Goal: Task Accomplishment & Management: Manage account settings

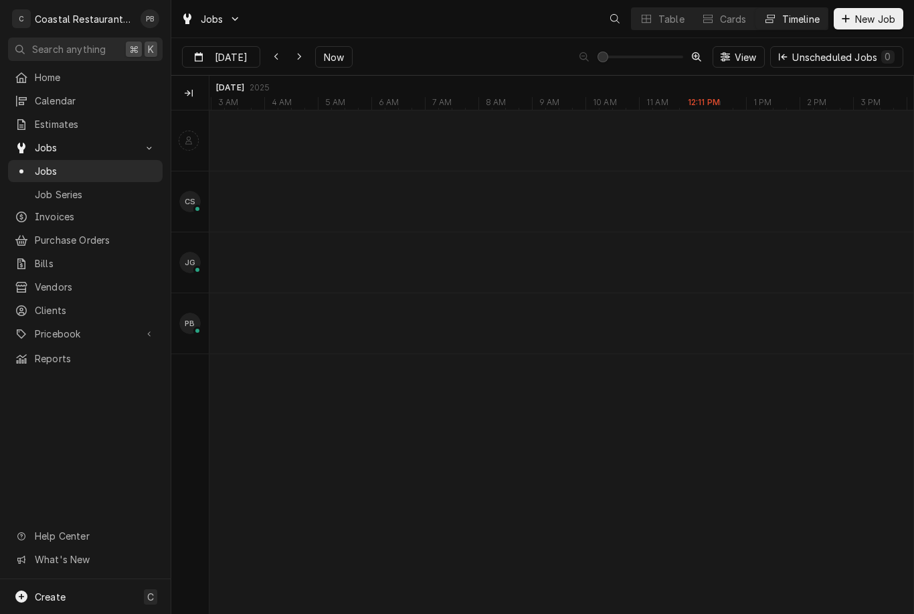
scroll to position [0, 13946]
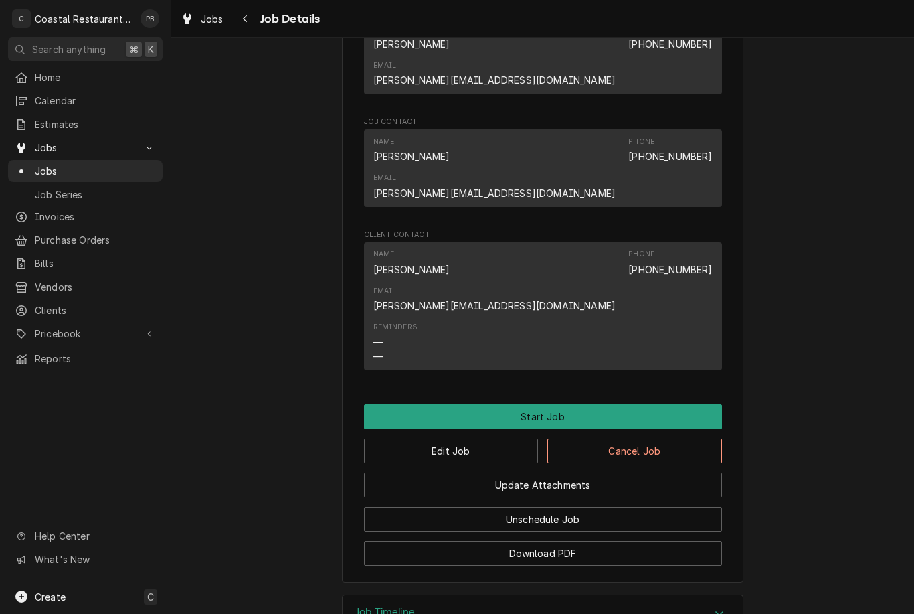
scroll to position [794, 0]
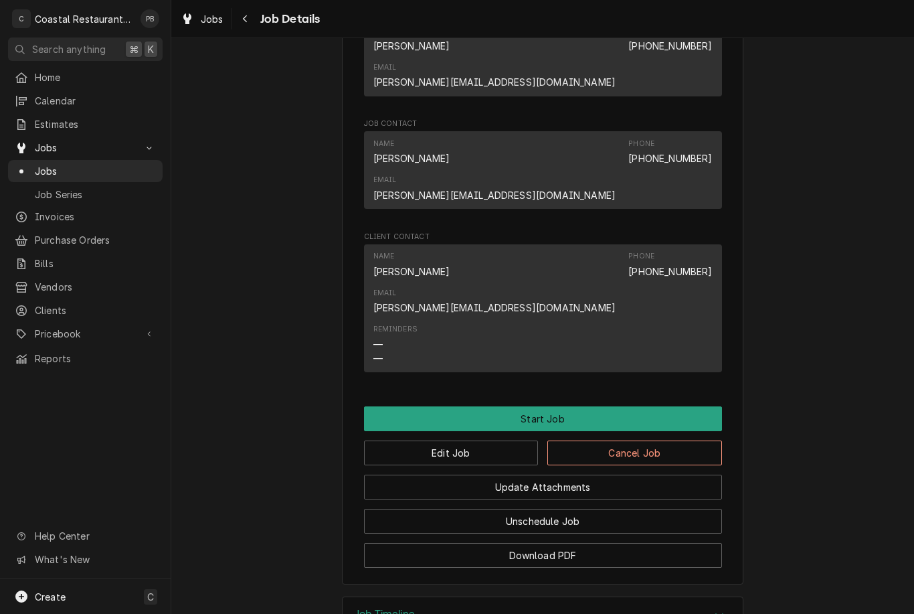
click at [600, 406] on button "Start Job" at bounding box center [543, 418] width 358 height 25
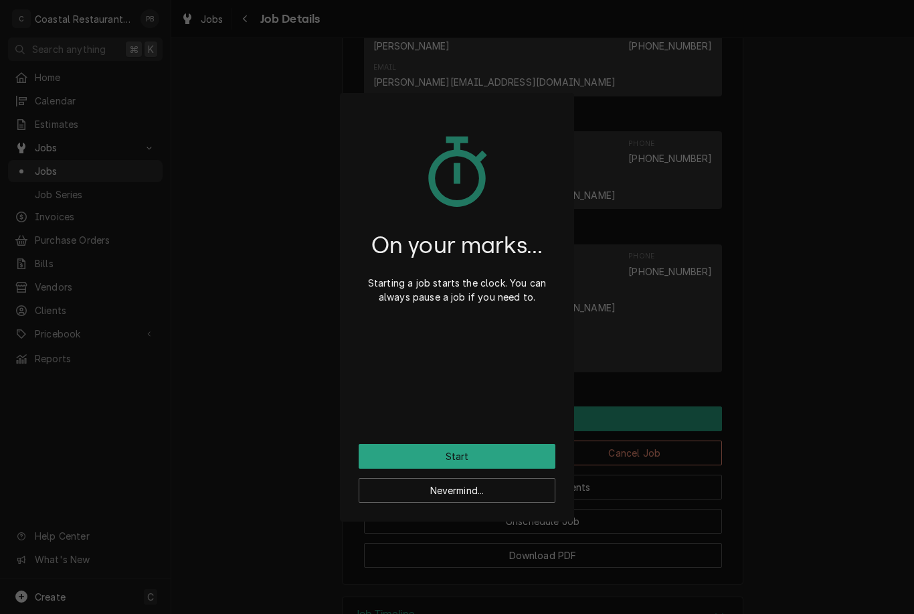
click at [511, 460] on button "Start" at bounding box center [457, 456] width 197 height 25
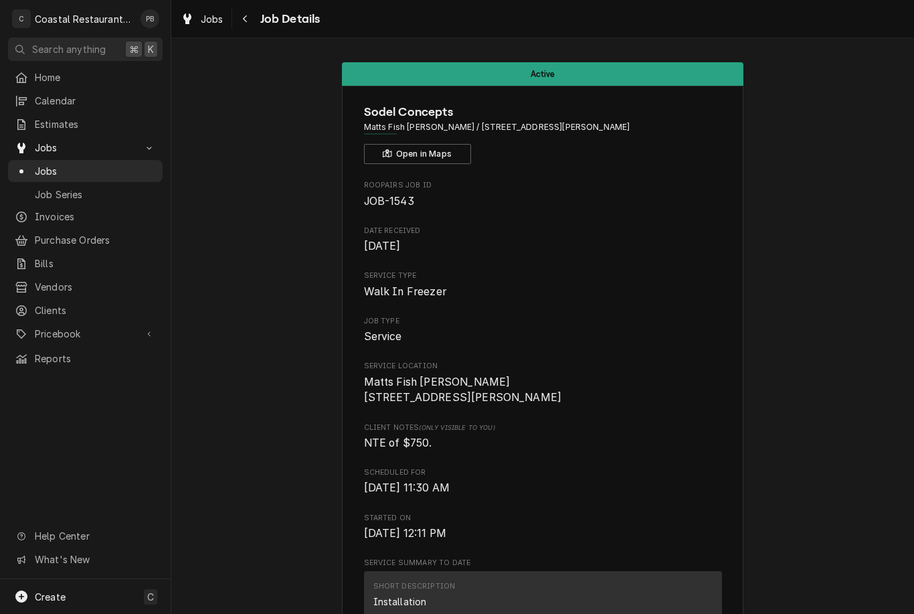
click at [70, 164] on span "Jobs" at bounding box center [95, 171] width 121 height 14
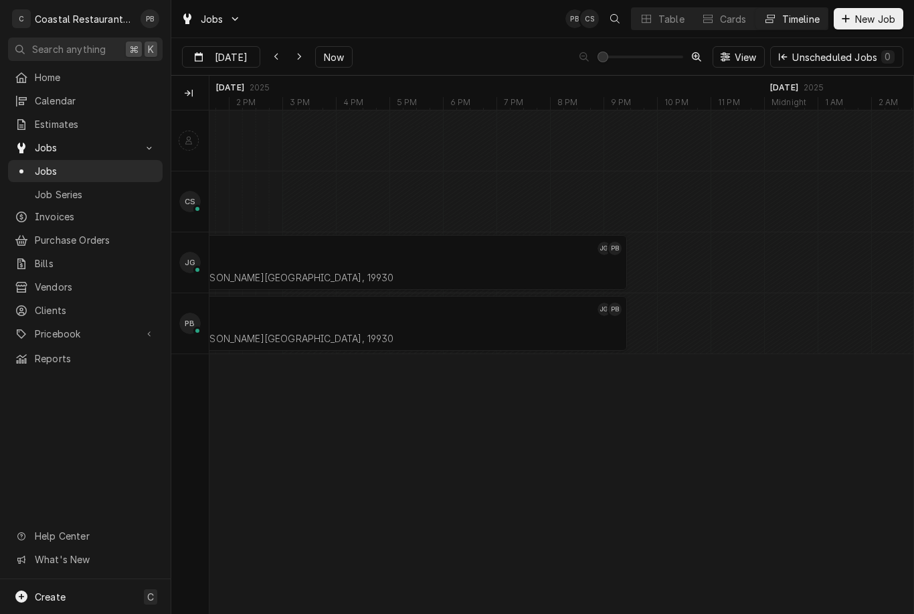
scroll to position [0, 14492]
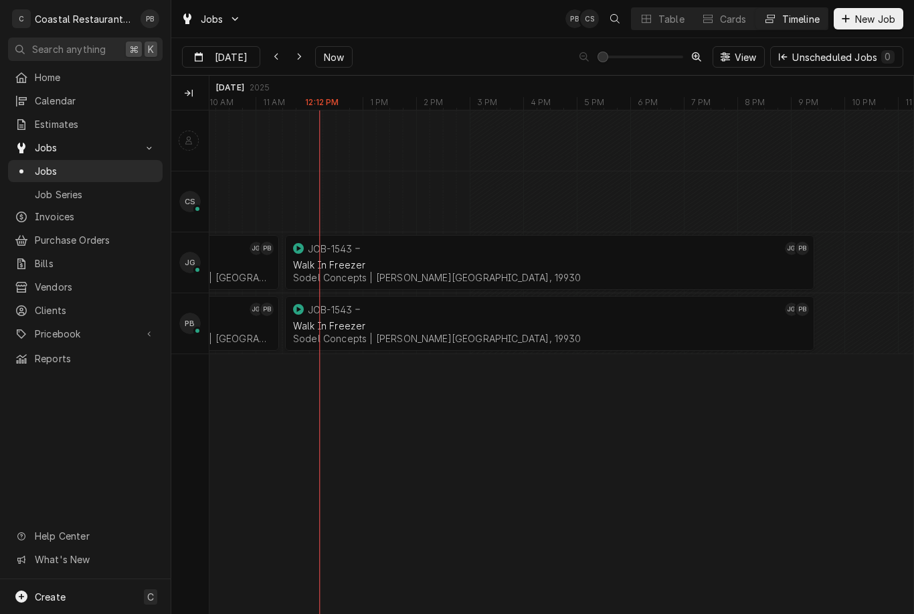
click at [309, 57] on button "Dynamic Content Wrapper" at bounding box center [298, 56] width 21 height 21
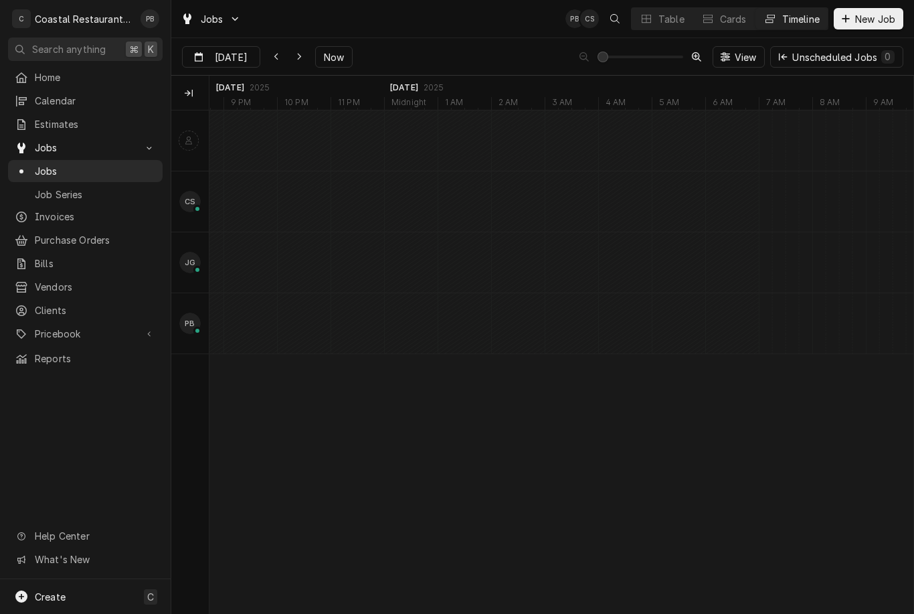
type input "[DATE]"
